Goal: Communication & Community: Share content

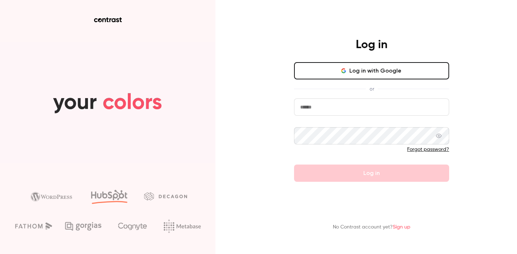
click at [316, 110] on input "email" at bounding box center [371, 106] width 155 height 17
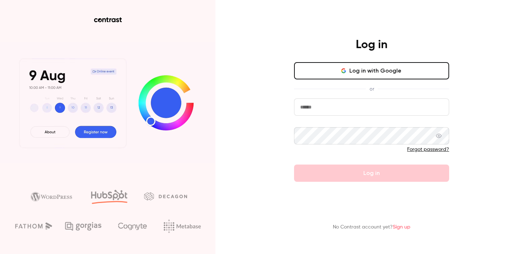
click at [316, 110] on input "email" at bounding box center [371, 106] width 155 height 17
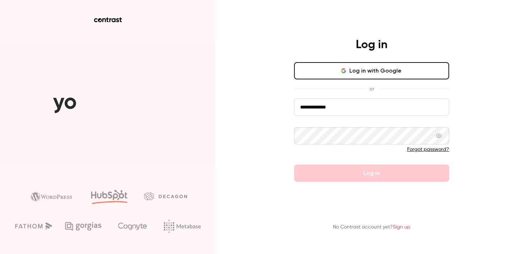
type input "**********"
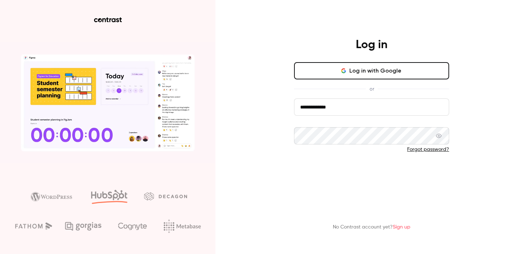
click at [355, 171] on button "Log in" at bounding box center [371, 172] width 155 height 17
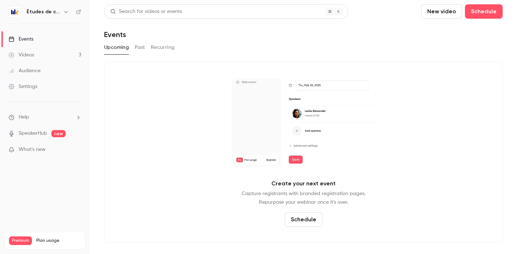
click at [49, 12] on h6 "Études de cas" at bounding box center [44, 11] width 34 height 7
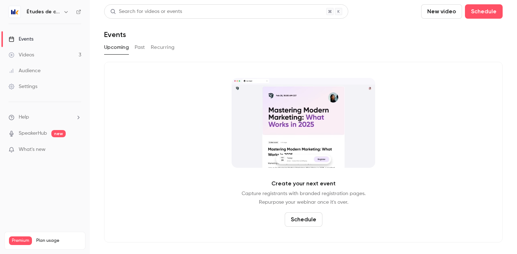
click at [65, 12] on icon "button" at bounding box center [66, 12] width 6 height 6
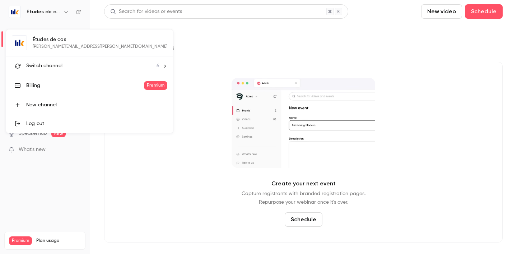
click at [52, 66] on span "Switch channel" at bounding box center [44, 66] width 36 height 8
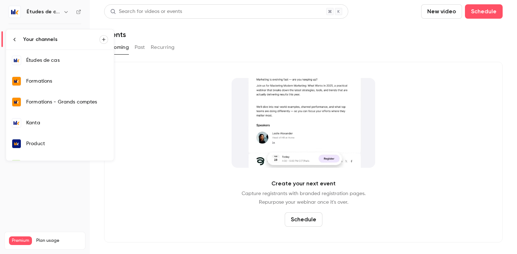
click at [47, 77] on div "Formations" at bounding box center [67, 80] width 82 height 7
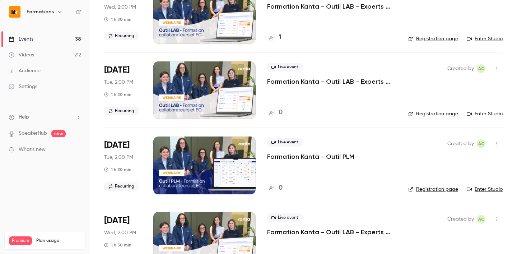
scroll to position [1201, 0]
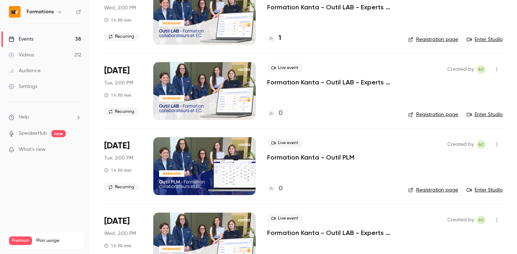
click at [500, 68] on button "button" at bounding box center [496, 68] width 11 height 11
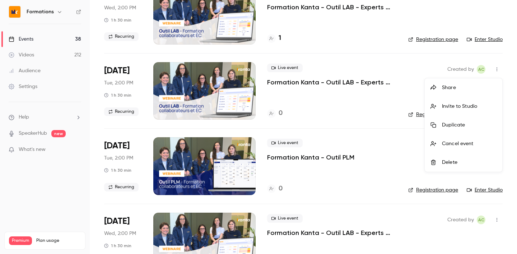
click at [462, 89] on div "Share" at bounding box center [469, 87] width 55 height 7
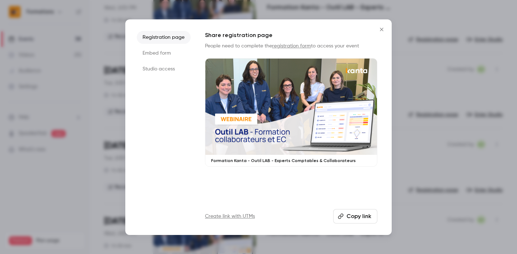
click at [363, 217] on button "Copy link" at bounding box center [355, 216] width 44 height 14
click at [385, 30] on icon "Close" at bounding box center [381, 30] width 9 height 6
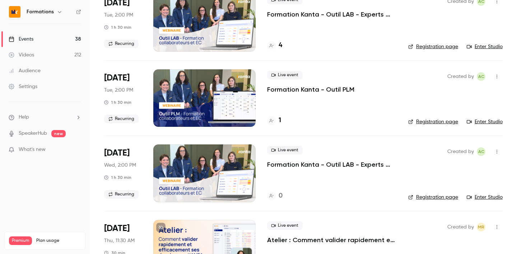
scroll to position [736, 0]
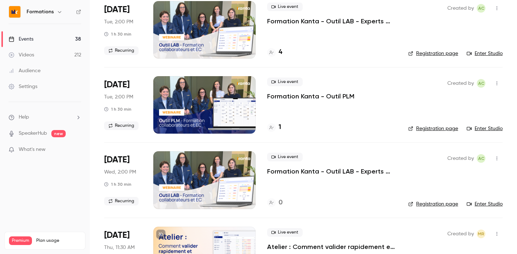
click at [498, 160] on icon "button" at bounding box center [497, 158] width 6 height 5
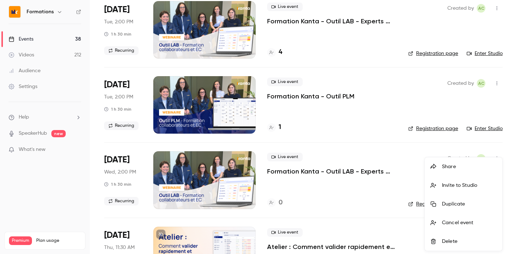
click at [456, 168] on div "Share" at bounding box center [469, 166] width 55 height 7
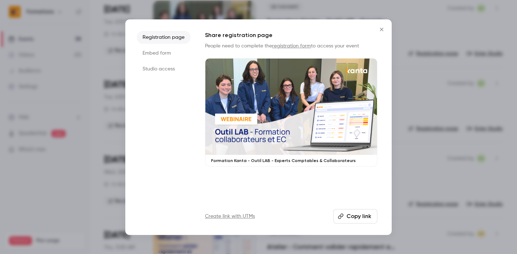
click at [364, 213] on button "Copy link" at bounding box center [355, 216] width 44 height 14
click at [381, 30] on icon "Close" at bounding box center [381, 30] width 9 height 6
